Goal: Use online tool/utility: Utilize a website feature to perform a specific function

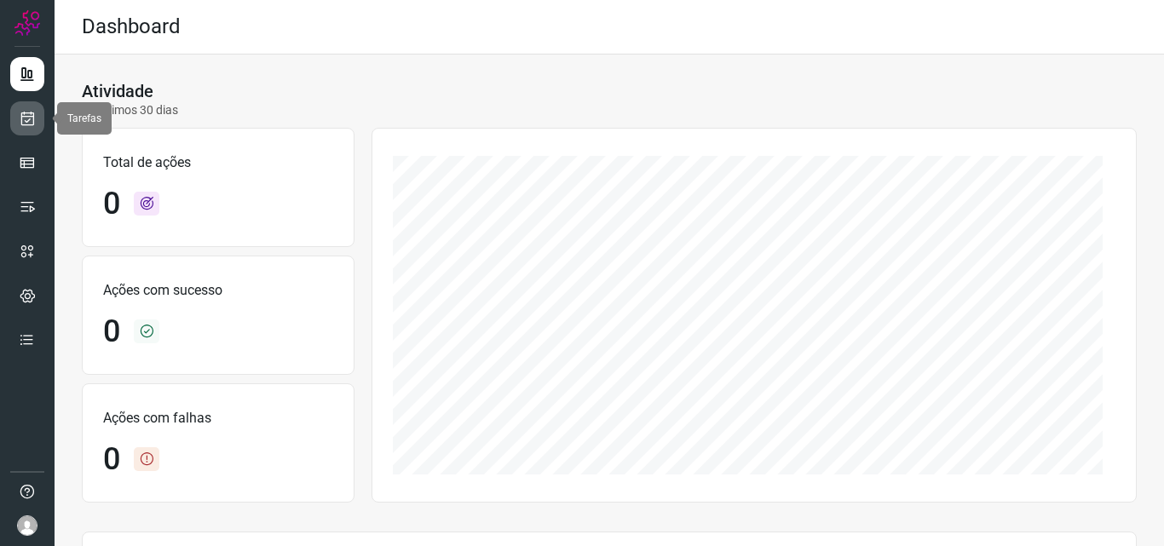
click at [30, 118] on icon at bounding box center [28, 118] width 18 height 17
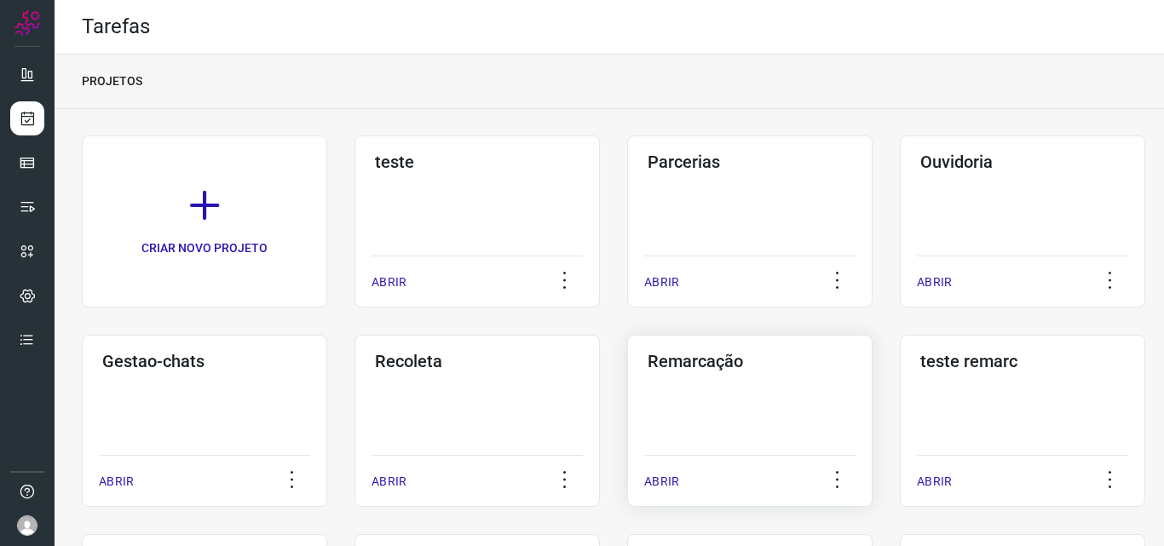
click at [699, 379] on div "Remarcação ABRIR" at bounding box center [750, 421] width 246 height 172
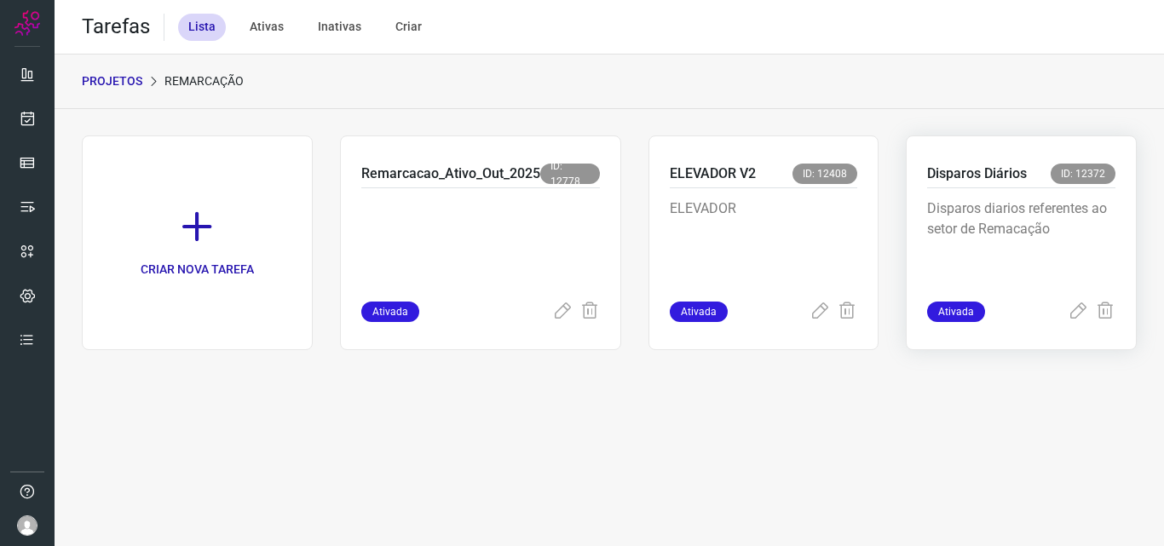
click at [1005, 238] on p "Disparos diarios referentes ao setor de Remacação" at bounding box center [1021, 241] width 188 height 85
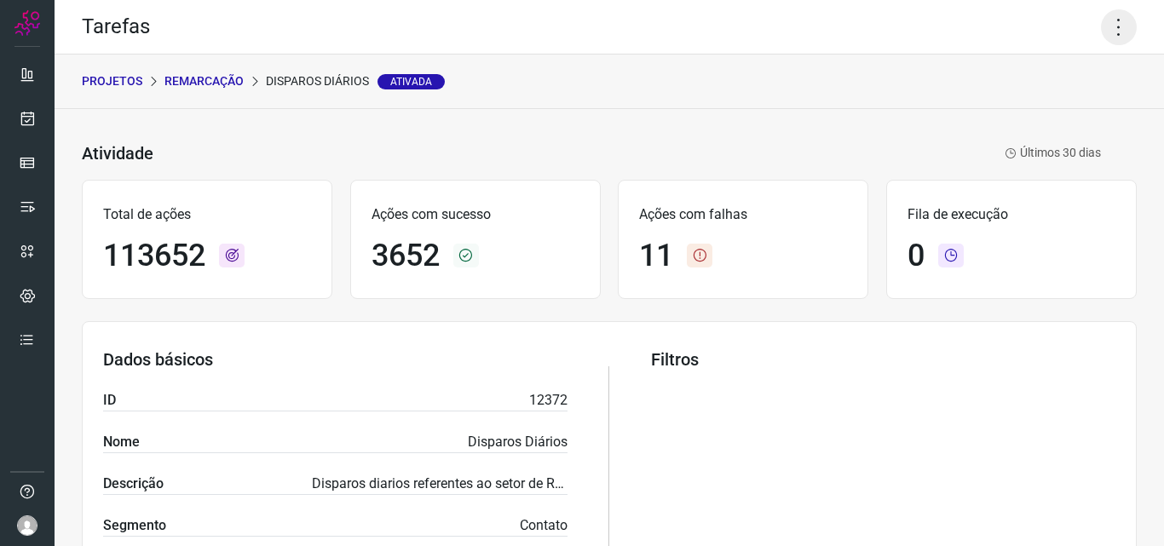
click at [1102, 25] on icon at bounding box center [1119, 27] width 36 height 36
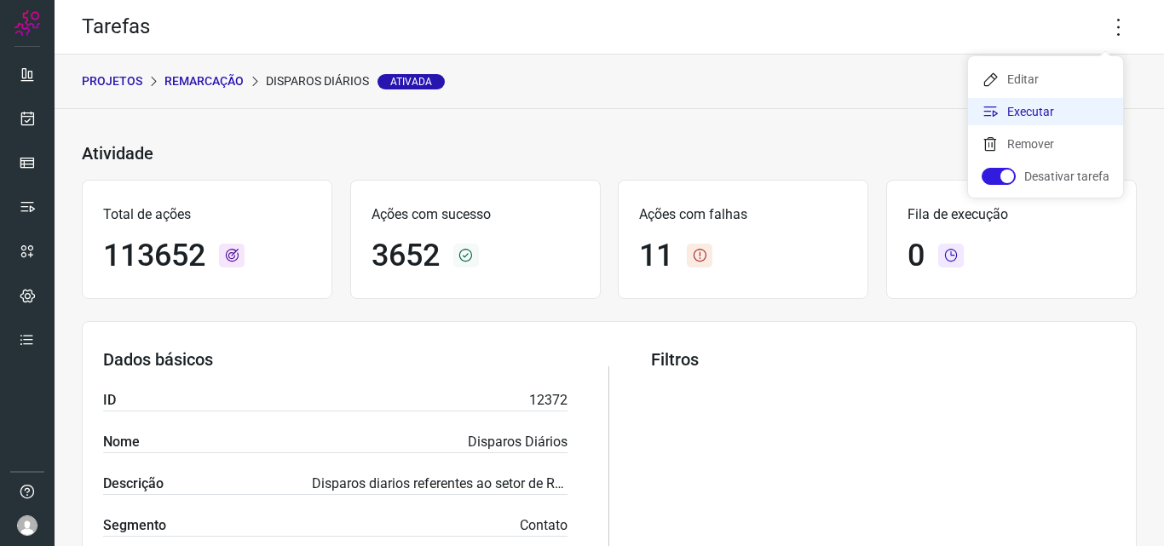
click at [1058, 100] on li "Executar" at bounding box center [1045, 111] width 155 height 27
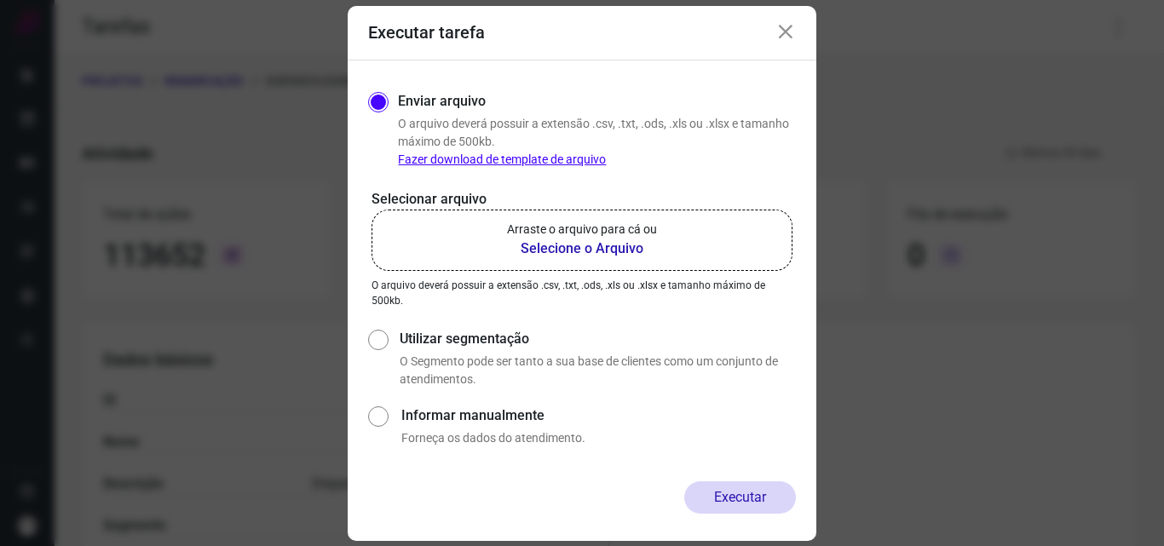
click at [644, 252] on b "Selecione o Arquivo" at bounding box center [582, 249] width 150 height 20
click at [0, 0] on input "Arraste o arquivo para cá ou Selecione o Arquivo" at bounding box center [0, 0] width 0 height 0
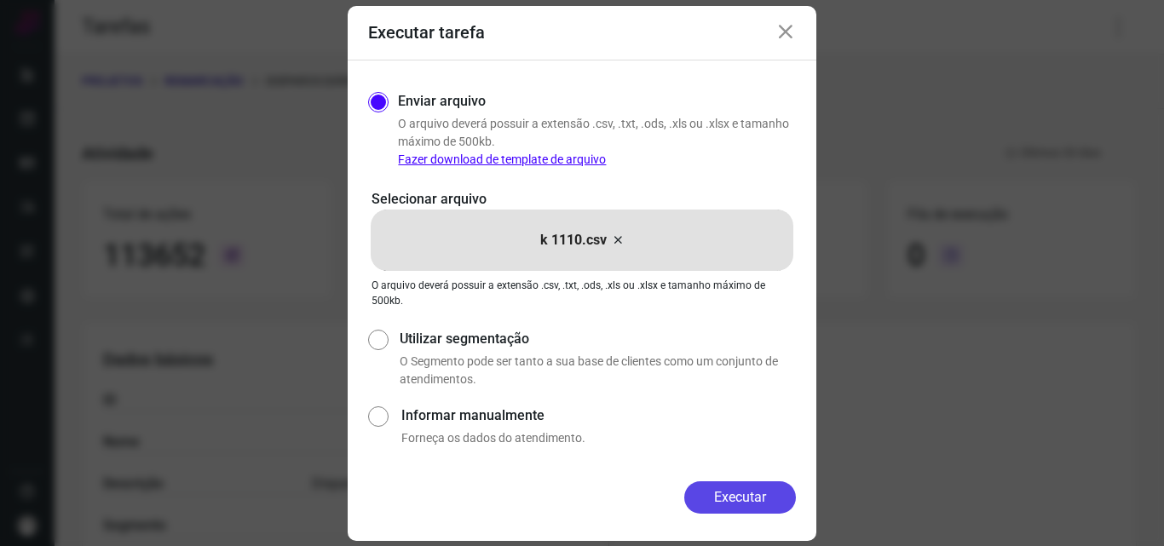
click at [760, 485] on button "Executar" at bounding box center [741, 498] width 112 height 32
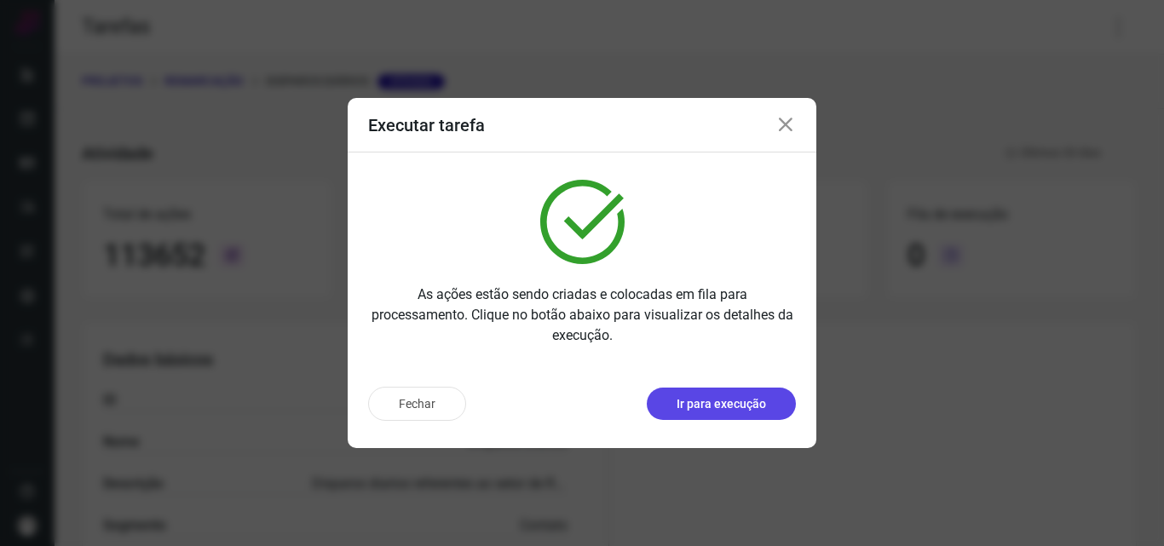
click at [760, 398] on p "Ir para execução" at bounding box center [722, 405] width 90 height 18
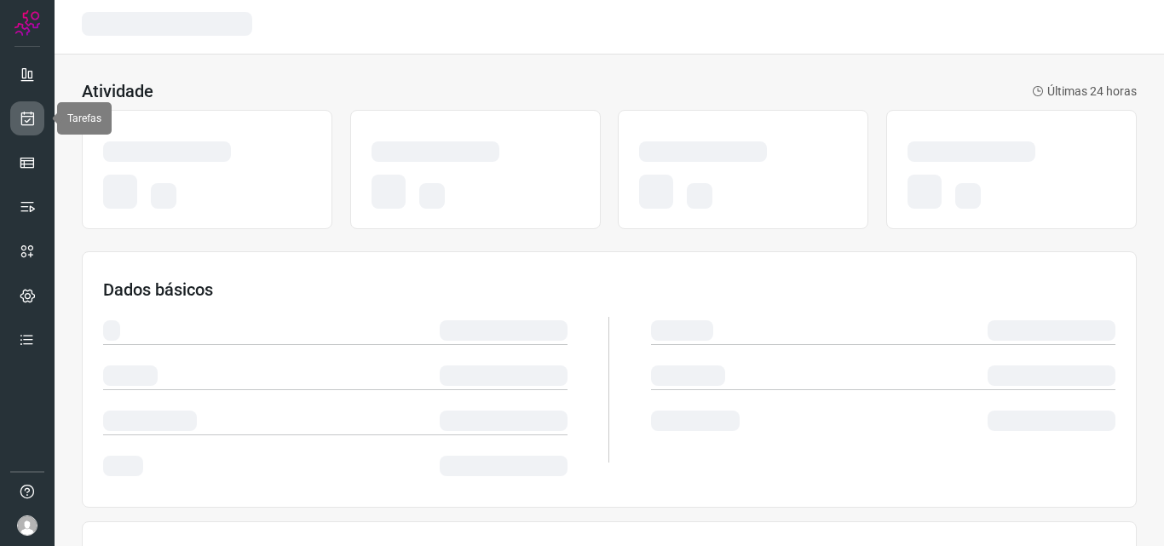
click at [26, 126] on icon at bounding box center [28, 118] width 18 height 17
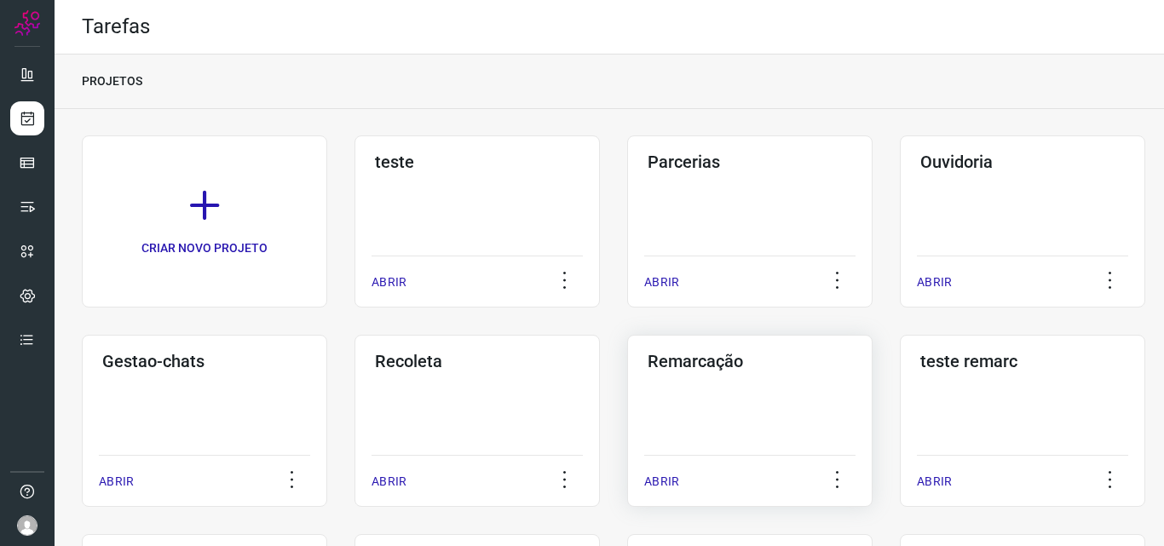
click at [681, 395] on div "Remarcação ABRIR" at bounding box center [750, 421] width 246 height 172
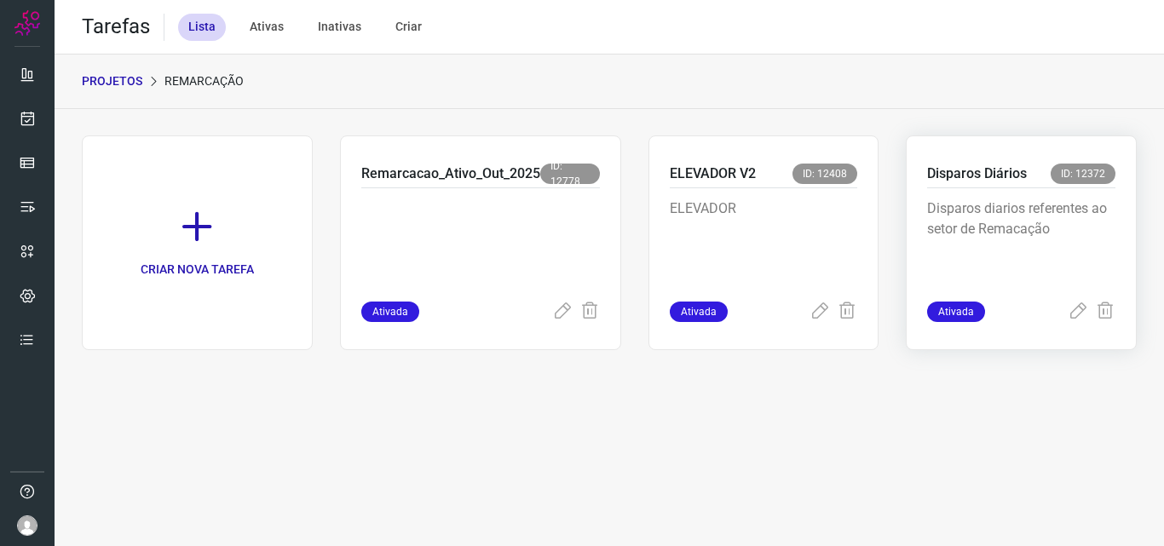
click at [983, 212] on p "Disparos diarios referentes ao setor de Remacação" at bounding box center [1021, 241] width 188 height 85
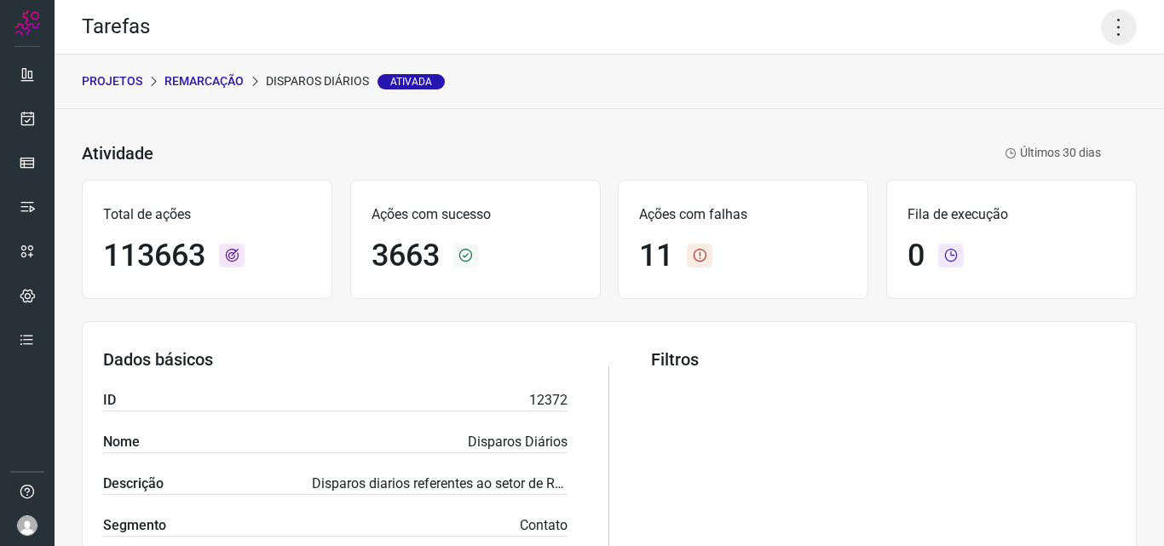
click at [1101, 32] on icon at bounding box center [1119, 27] width 36 height 36
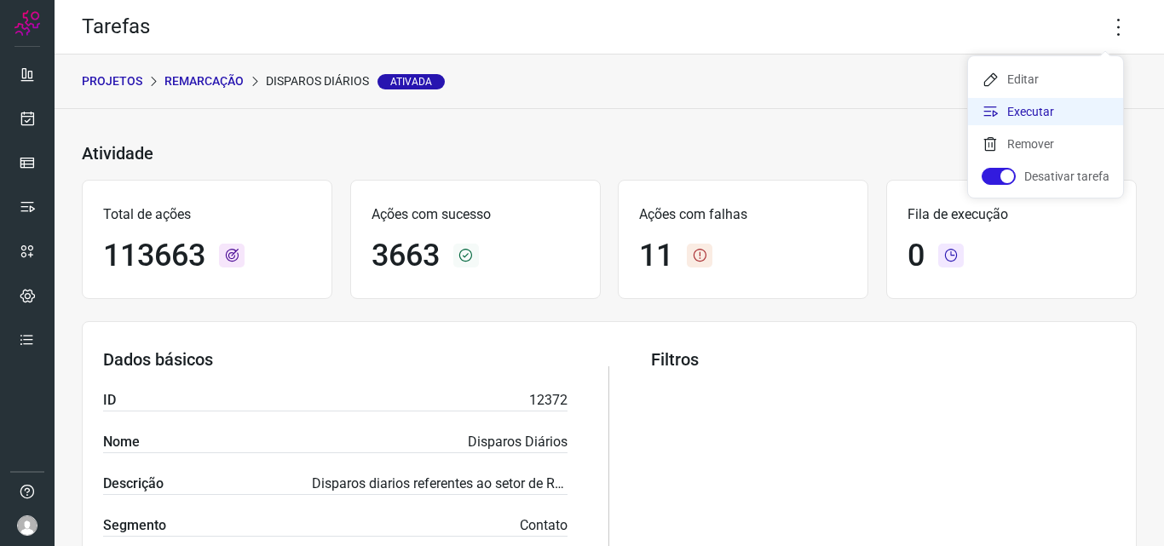
click at [1068, 107] on li "Executar" at bounding box center [1045, 111] width 155 height 27
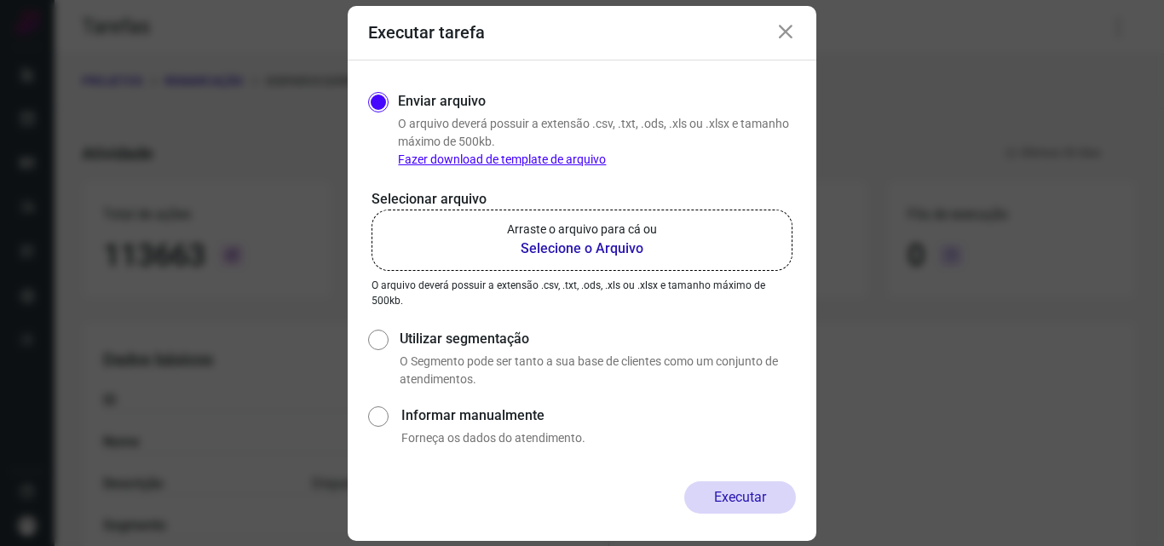
click at [647, 233] on p "Arraste o arquivo para cá ou" at bounding box center [582, 230] width 150 height 18
click at [0, 0] on input "Arraste o arquivo para cá ou Selecione o Arquivo" at bounding box center [0, 0] width 0 height 0
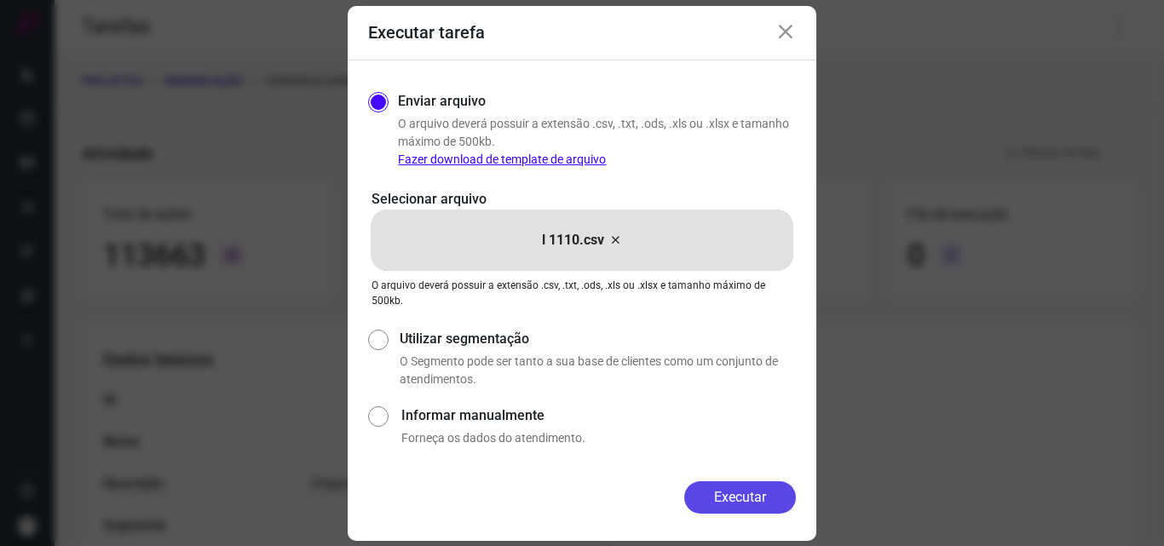
click at [727, 495] on button "Executar" at bounding box center [741, 498] width 112 height 32
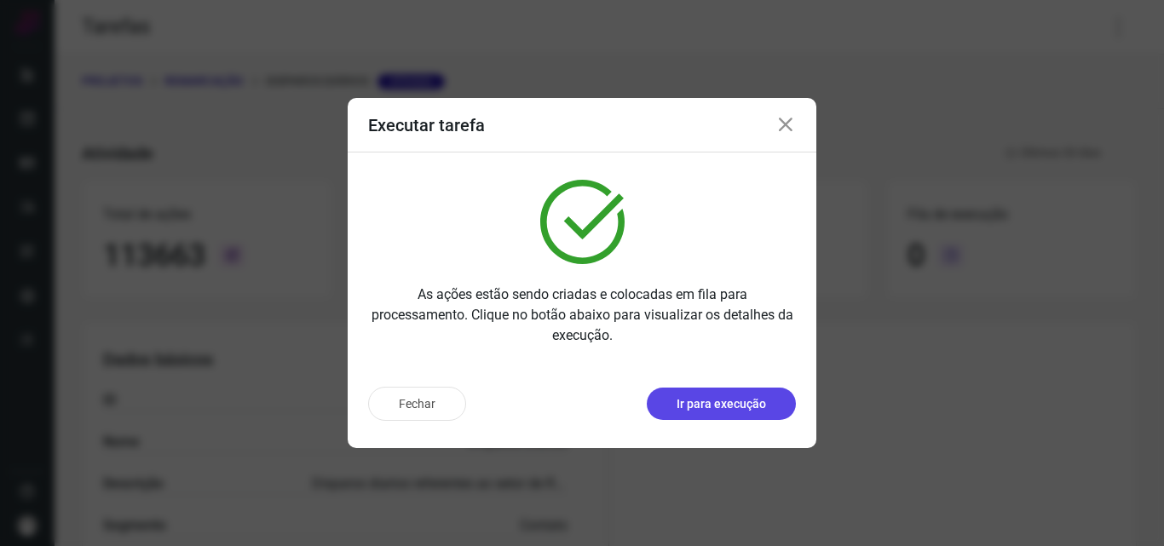
click at [741, 400] on p "Ir para execução" at bounding box center [722, 405] width 90 height 18
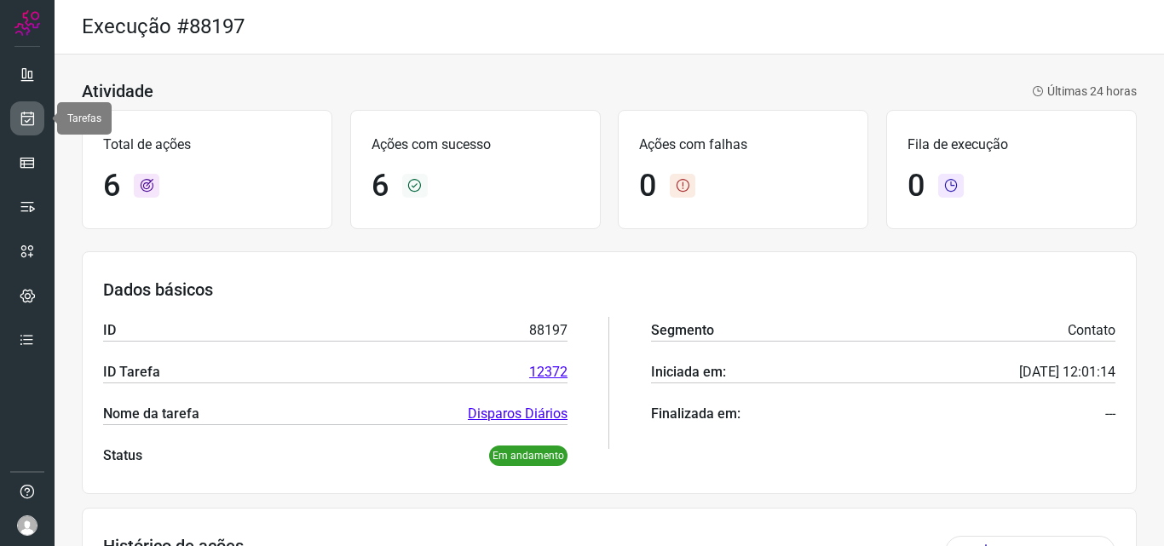
click at [39, 113] on link at bounding box center [27, 118] width 34 height 34
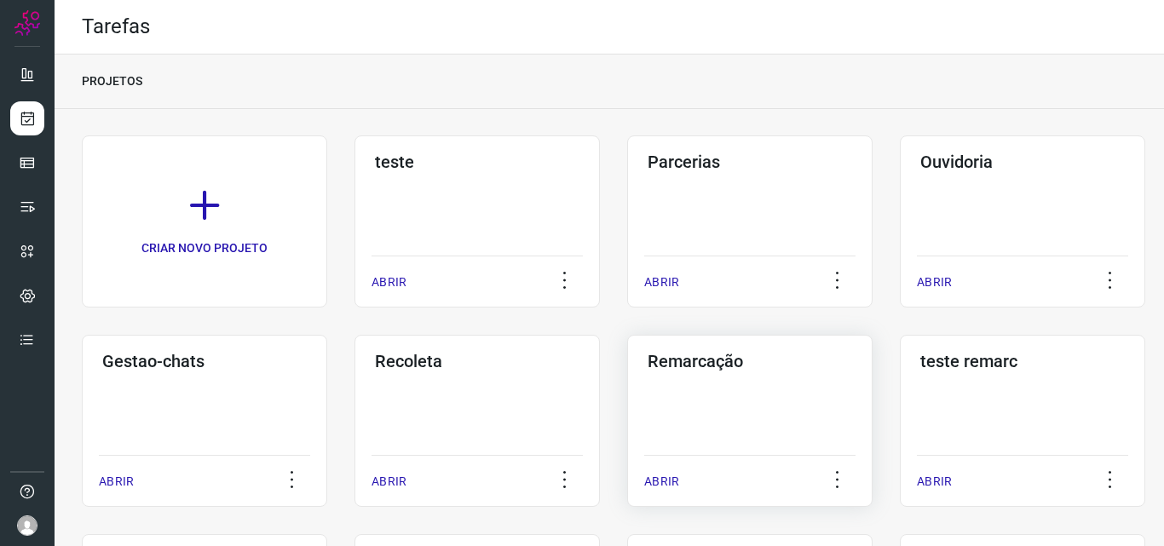
click at [738, 402] on div "Remarcação ABRIR" at bounding box center [750, 421] width 246 height 172
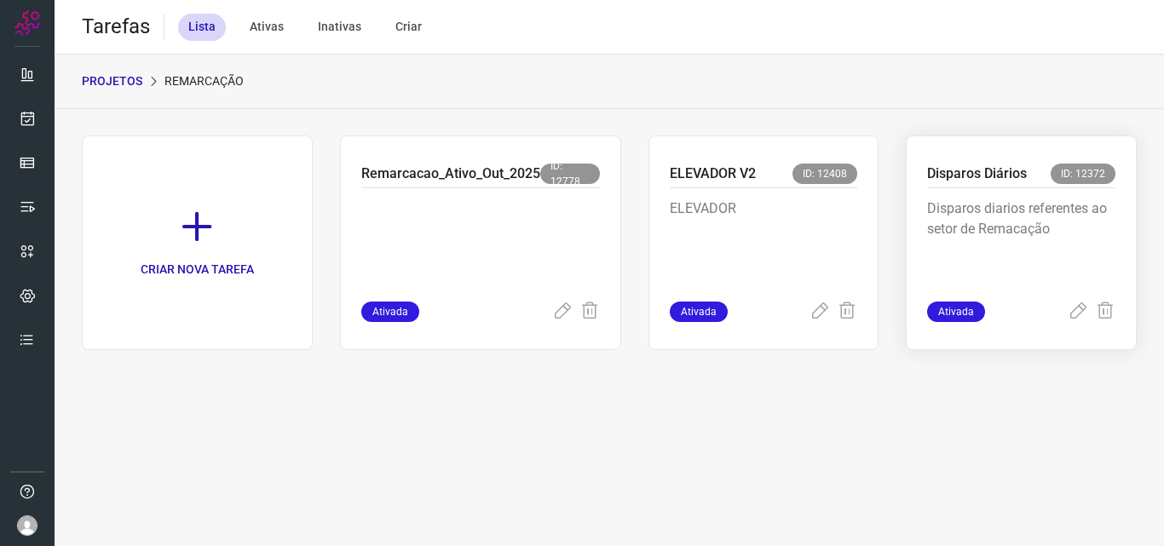
click at [935, 203] on p "Disparos diarios referentes ao setor de Remacação" at bounding box center [1021, 241] width 188 height 85
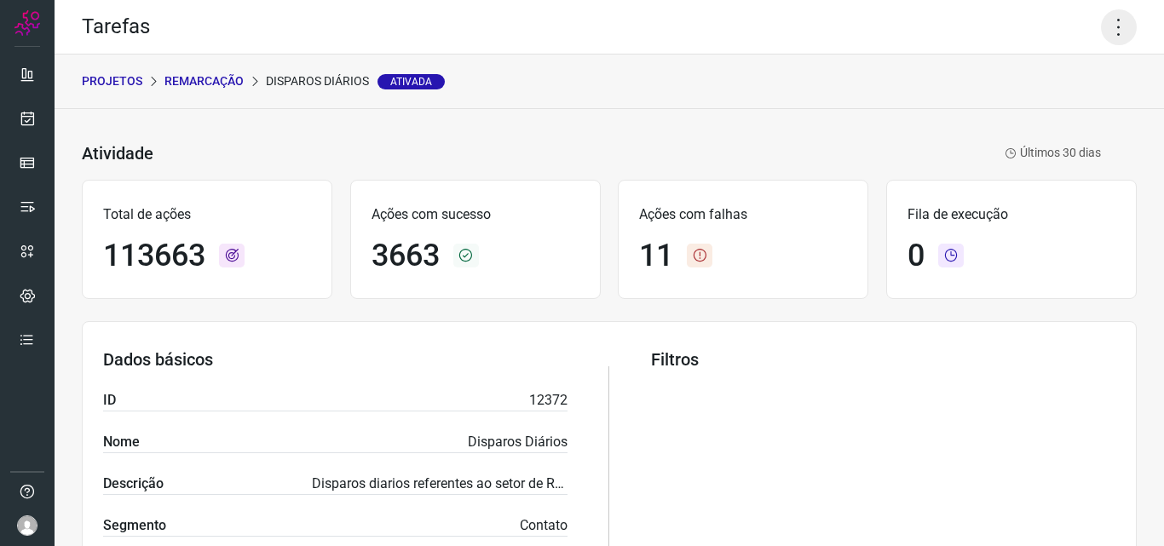
click at [1101, 28] on icon at bounding box center [1119, 27] width 36 height 36
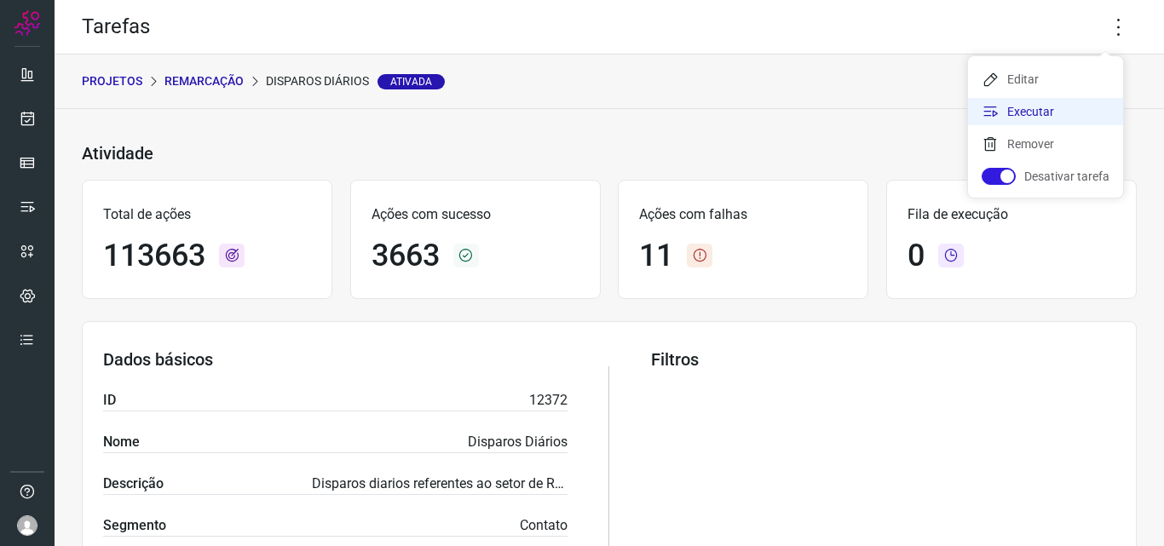
click at [1061, 99] on li "Executar" at bounding box center [1045, 111] width 155 height 27
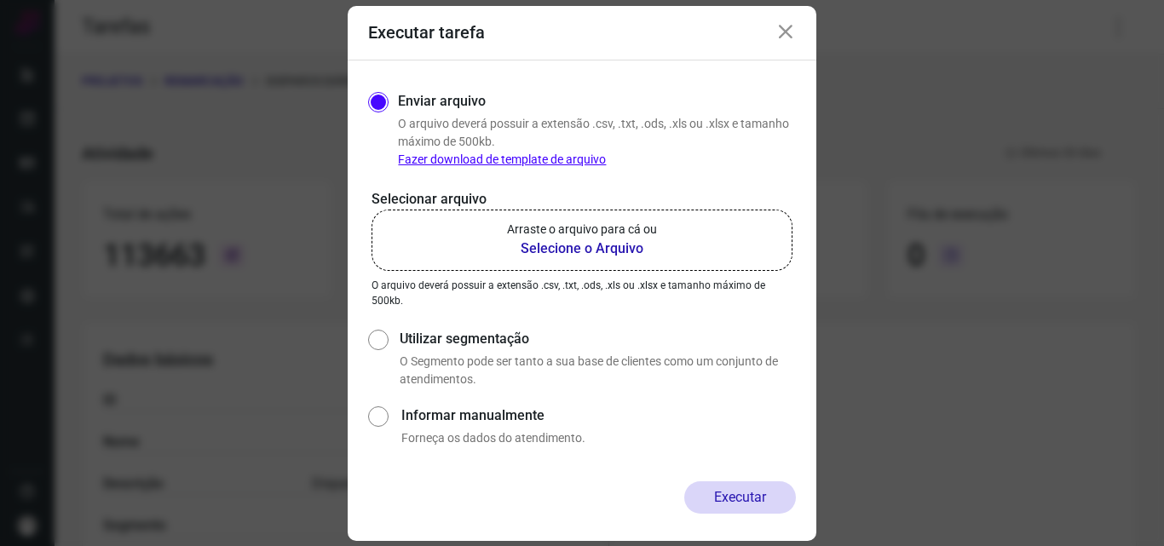
click at [591, 225] on p "Arraste o arquivo para cá ou" at bounding box center [582, 230] width 150 height 18
click at [0, 0] on input "Arraste o arquivo para cá ou Selecione o Arquivo" at bounding box center [0, 0] width 0 height 0
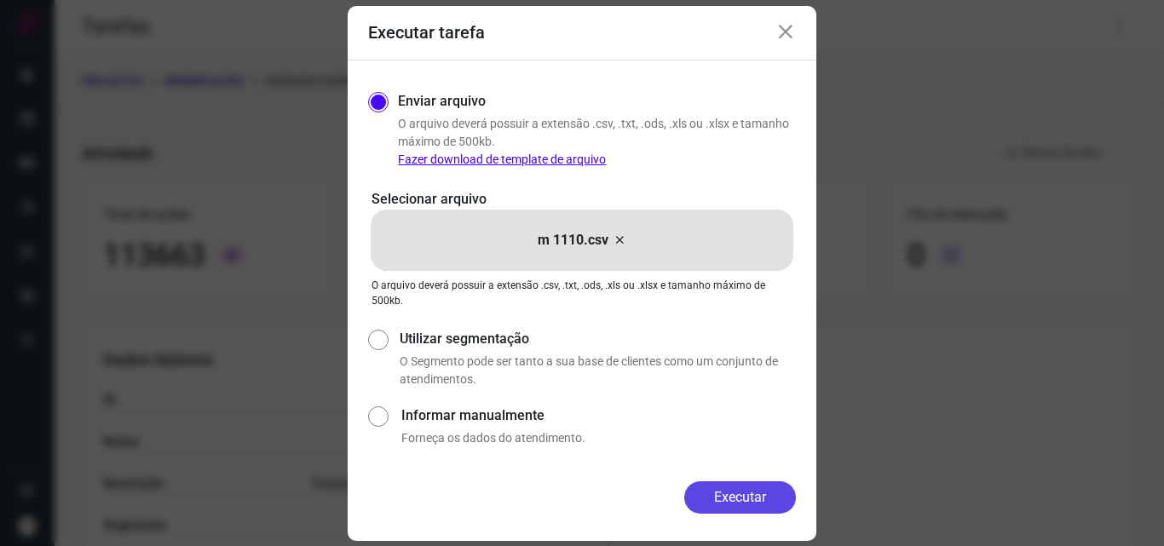
click at [724, 494] on button "Executar" at bounding box center [741, 498] width 112 height 32
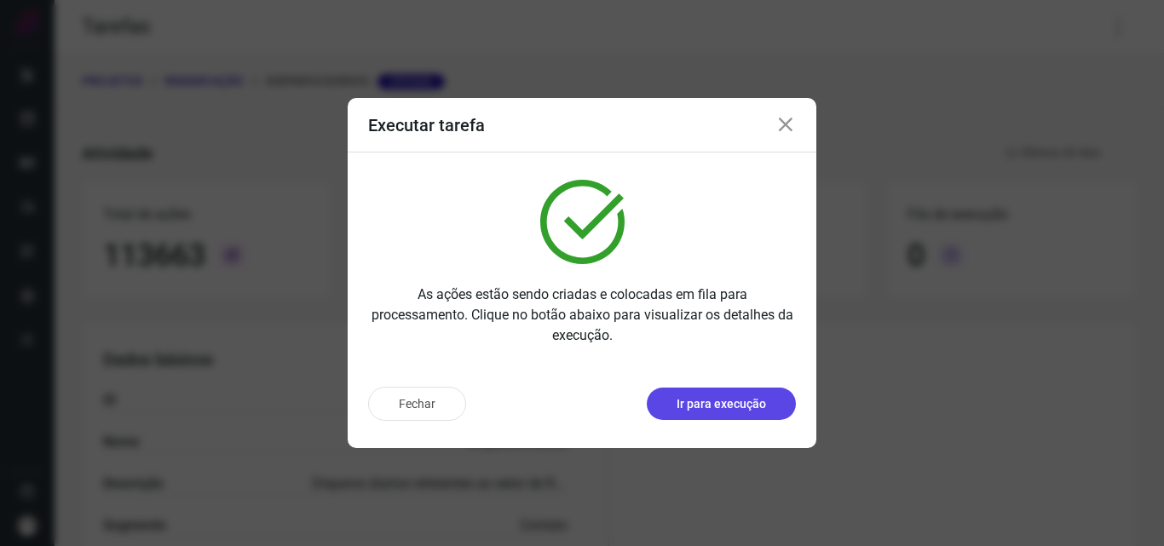
click at [782, 397] on button "Ir para execução" at bounding box center [721, 404] width 149 height 32
